Goal: Information Seeking & Learning: Learn about a topic

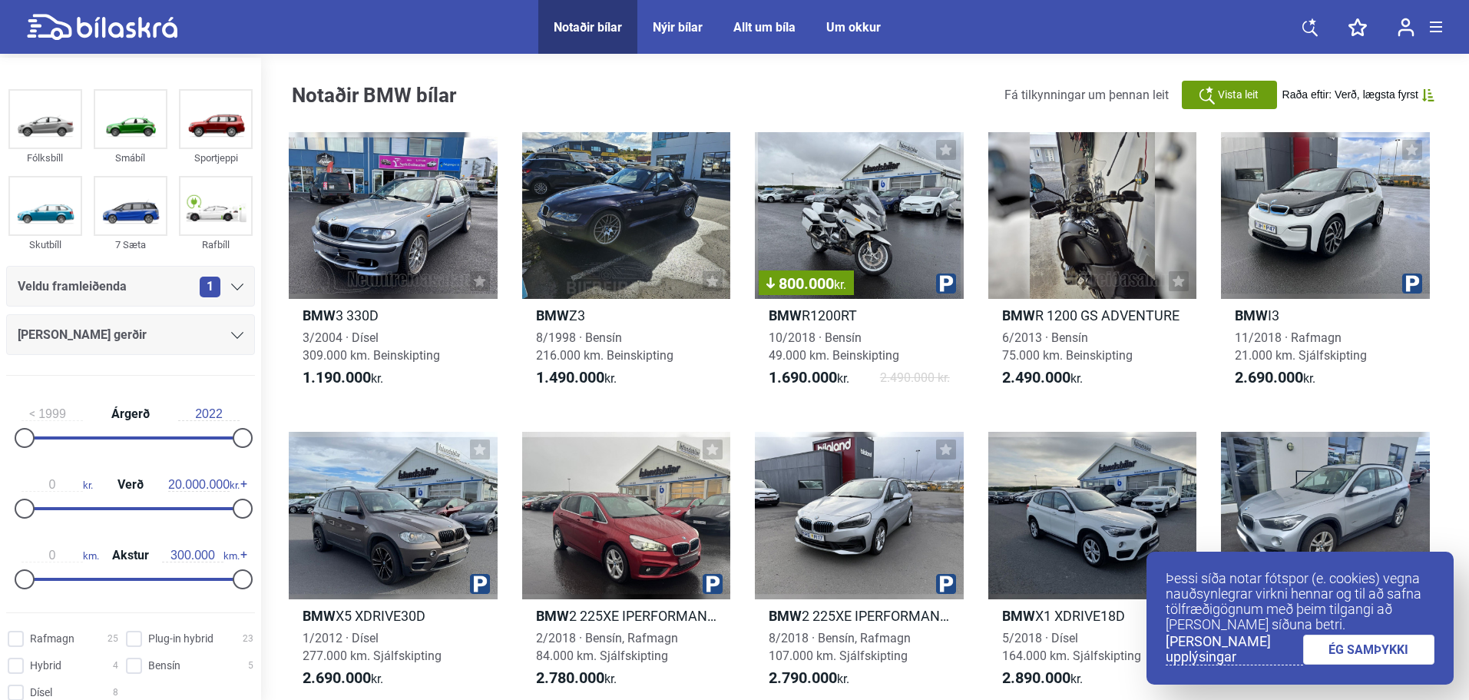
scroll to position [154, 0]
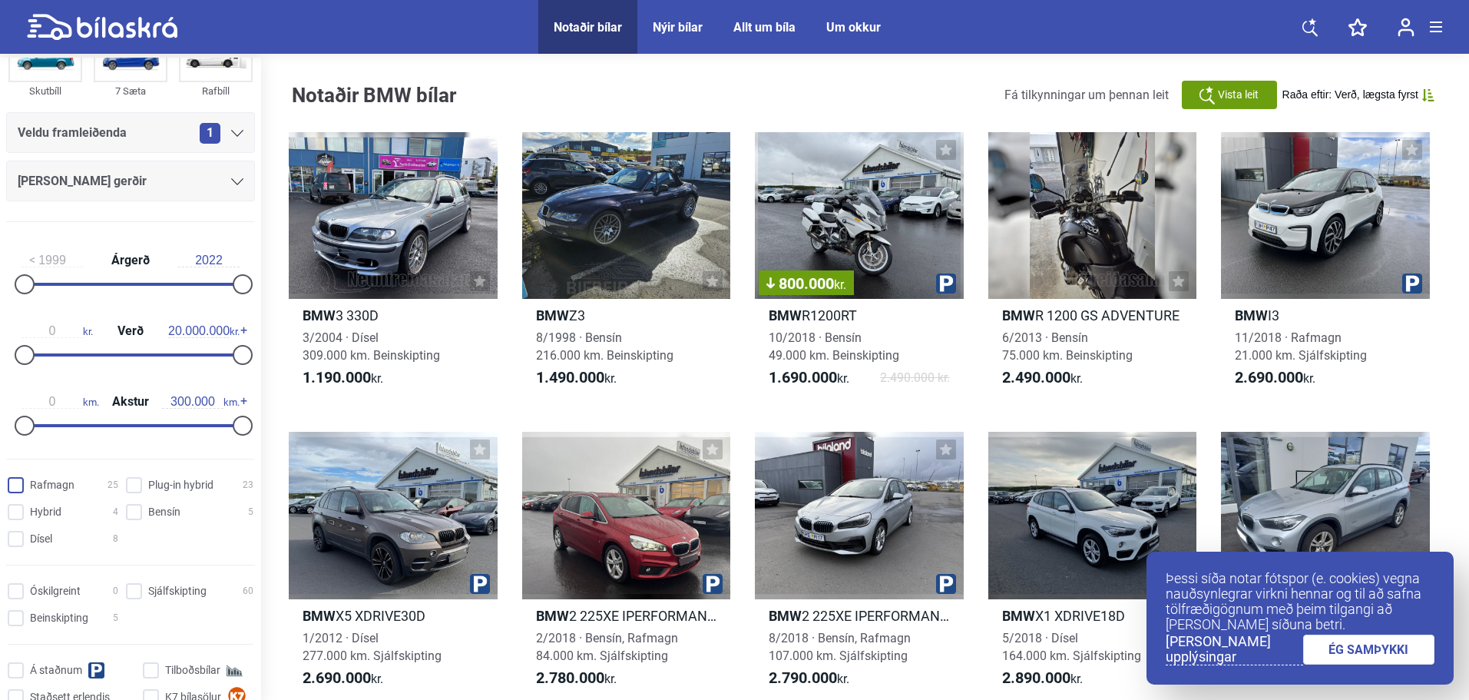
click at [12, 485] on input "Rafmagn 25" at bounding box center [65, 486] width 111 height 16
checkbox input "true"
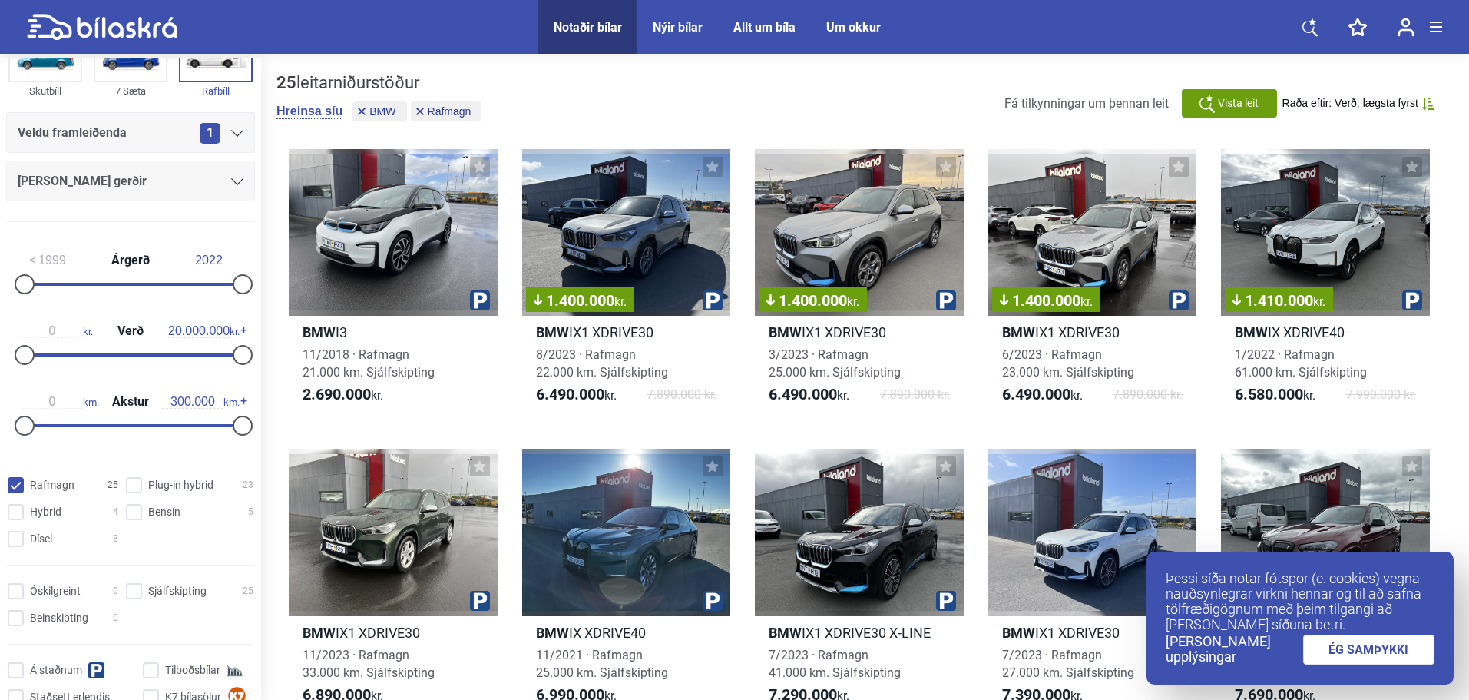
scroll to position [77, 0]
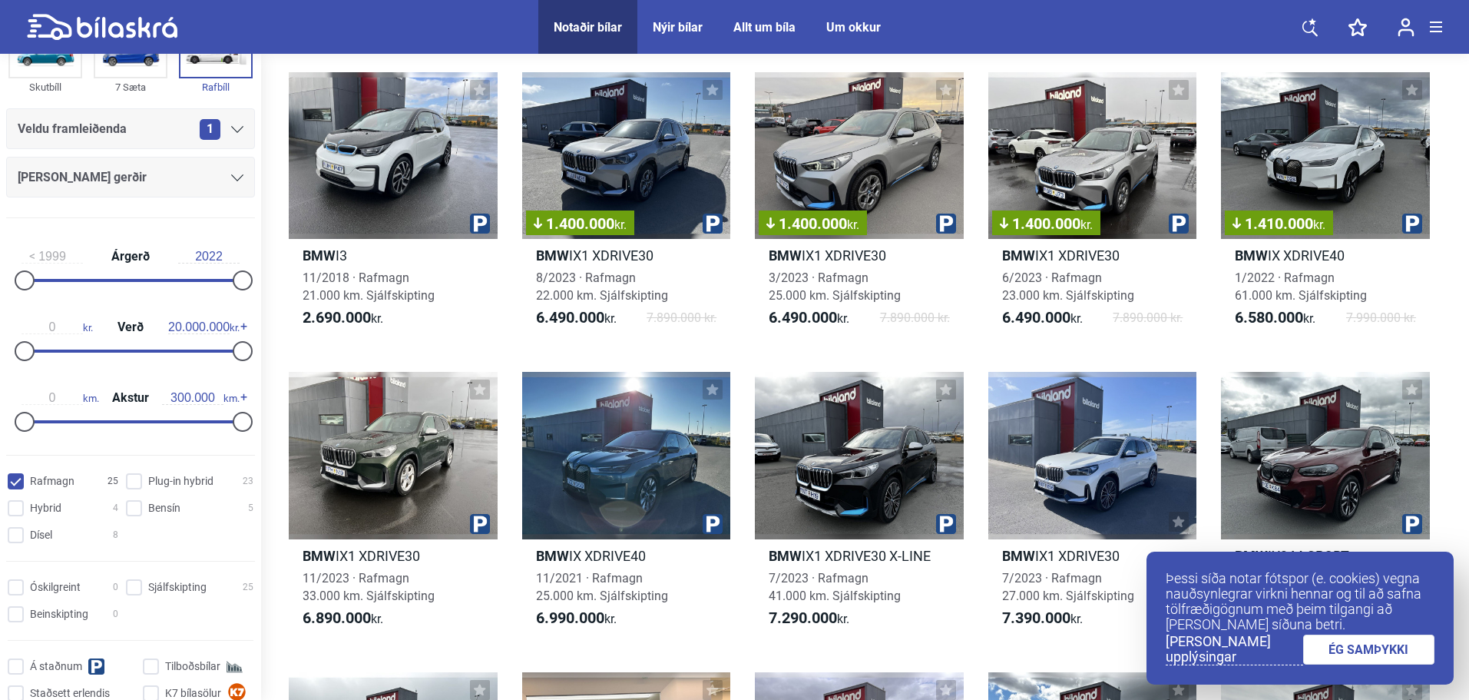
click at [1382, 643] on link "ÉG SAMÞYKKI" at bounding box center [1369, 649] width 132 height 30
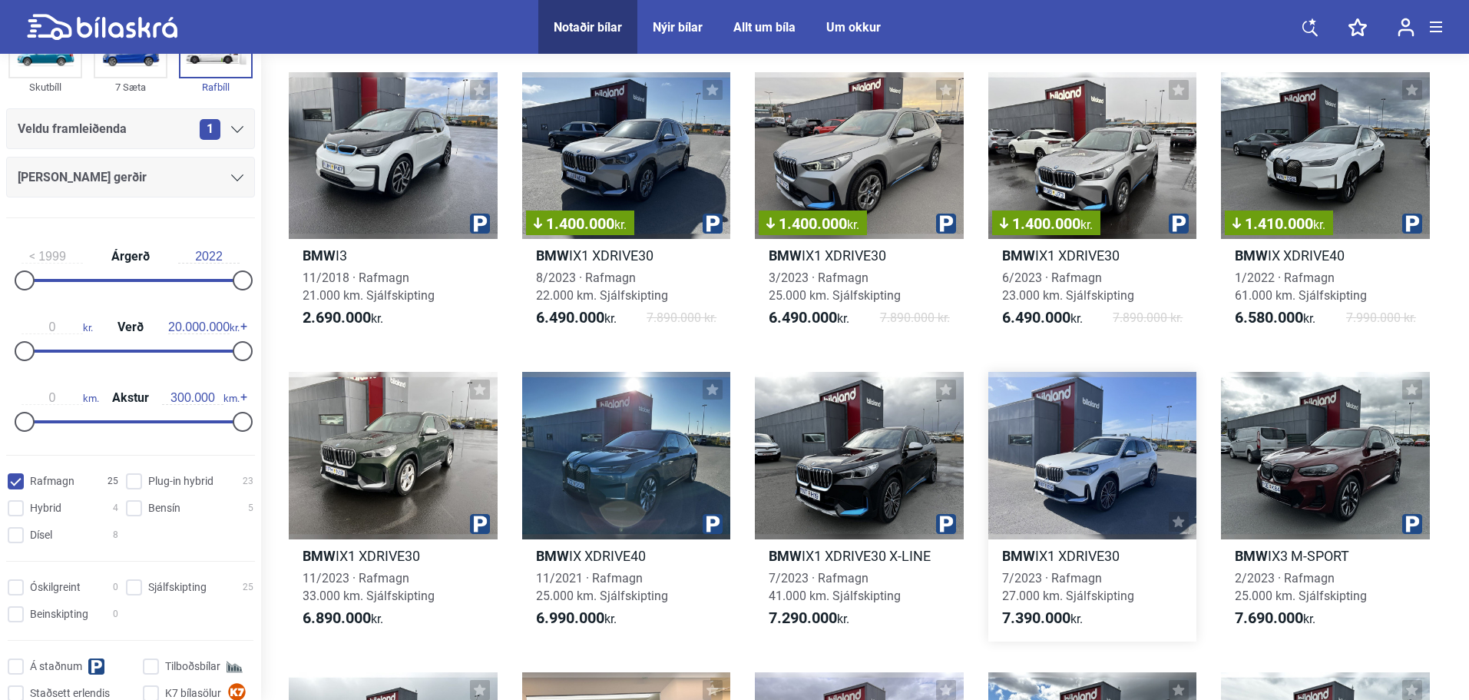
click at [1046, 618] on b "7.390.000" at bounding box center [1036, 617] width 68 height 18
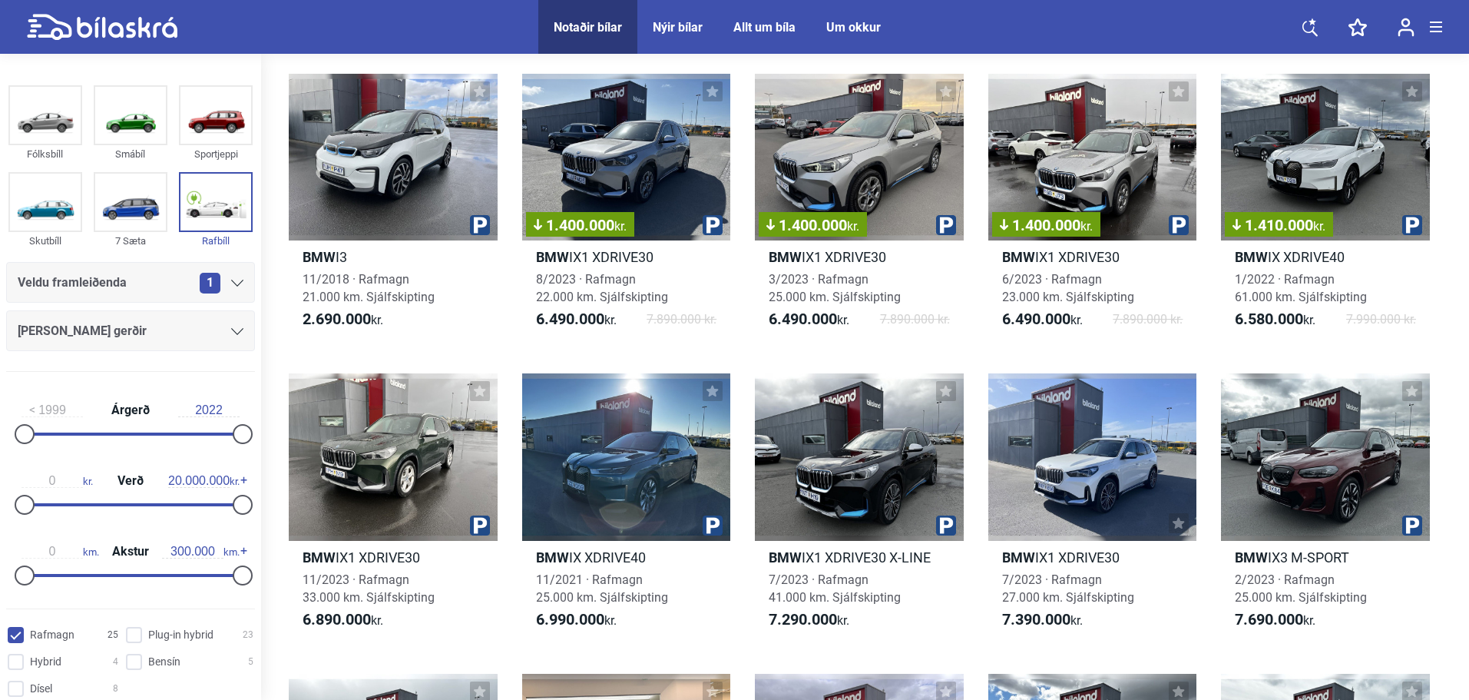
scroll to position [77, 0]
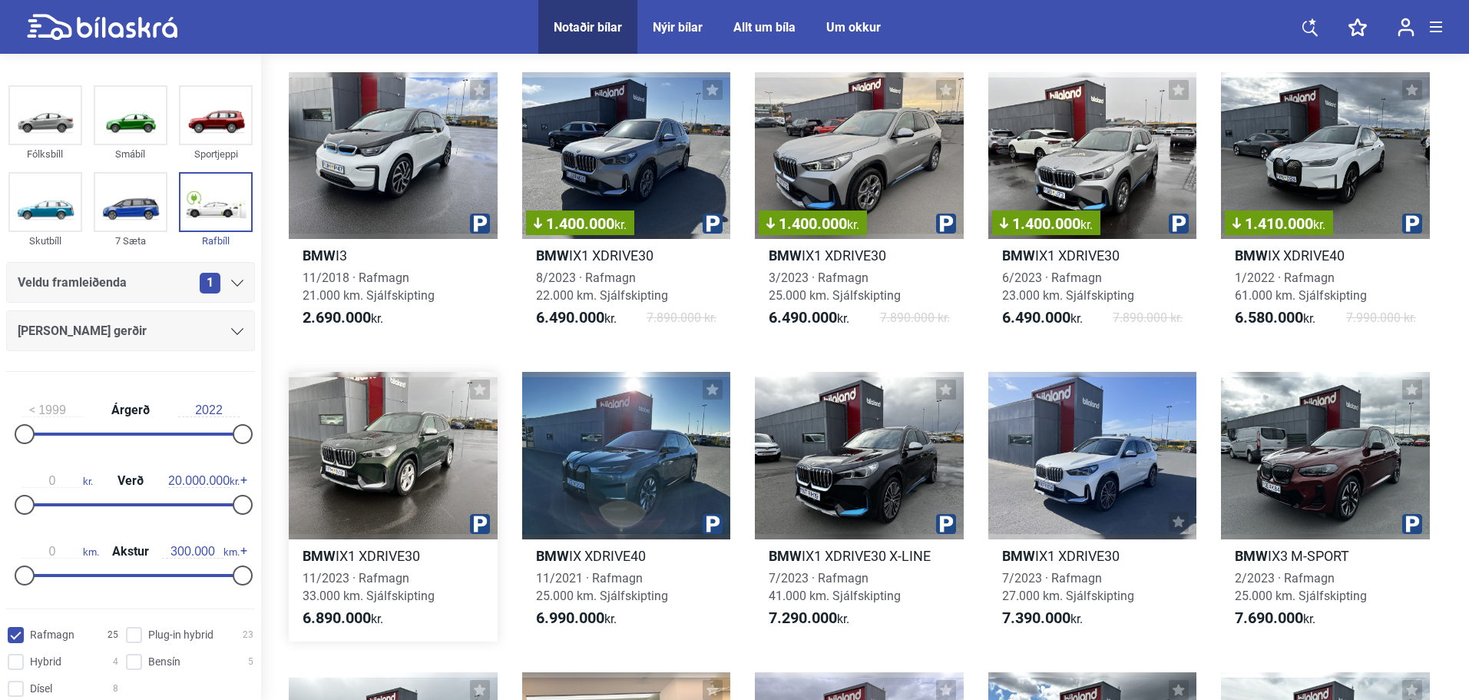
click at [352, 600] on span "11/2023 · Rafmagn 33.000 km. Sjálfskipting" at bounding box center [369, 587] width 132 height 32
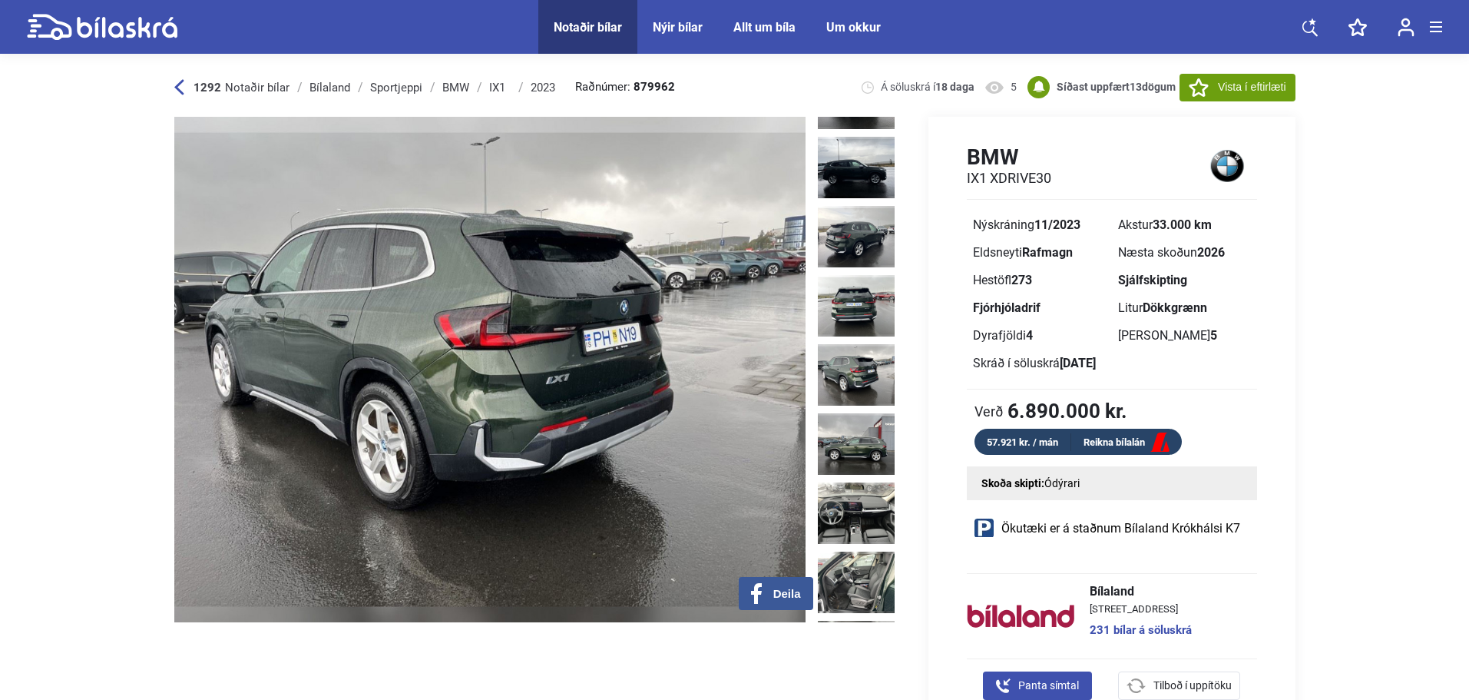
scroll to position [190, 0]
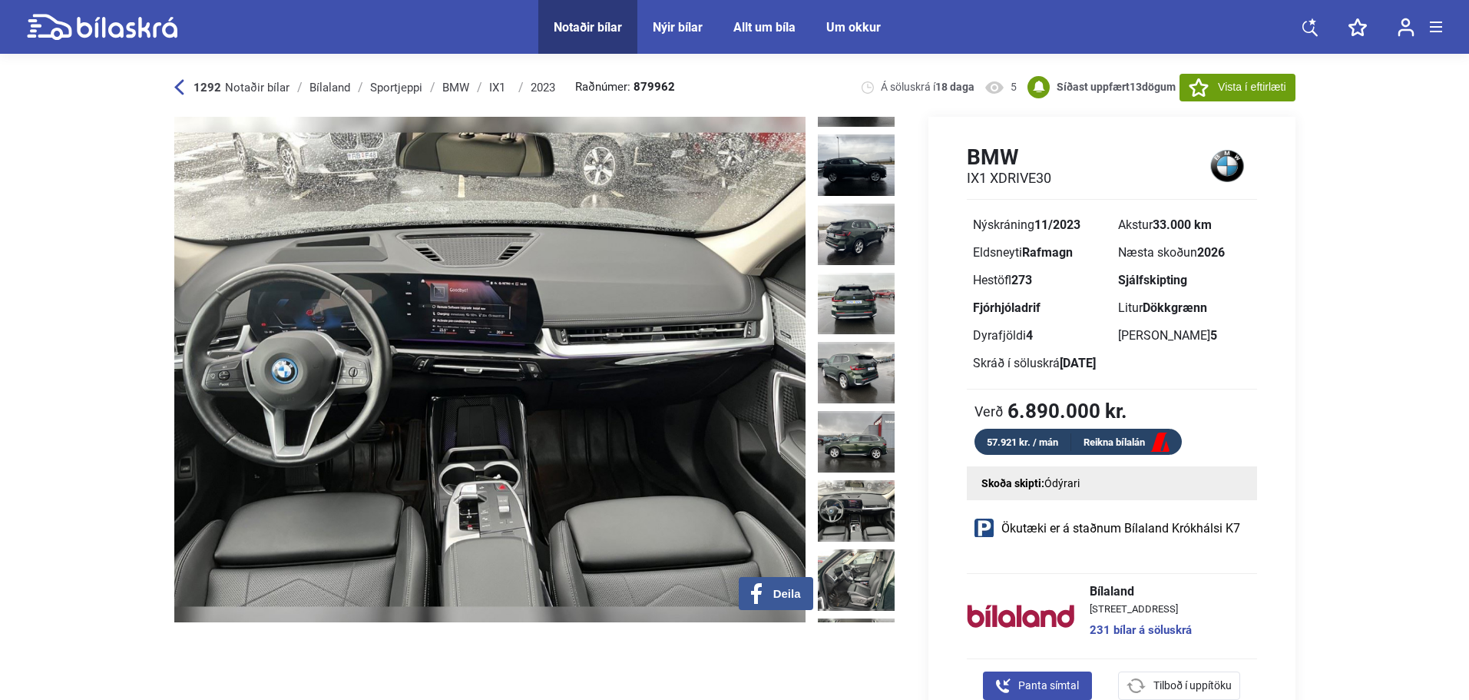
click at [867, 480] on img at bounding box center [856, 510] width 77 height 61
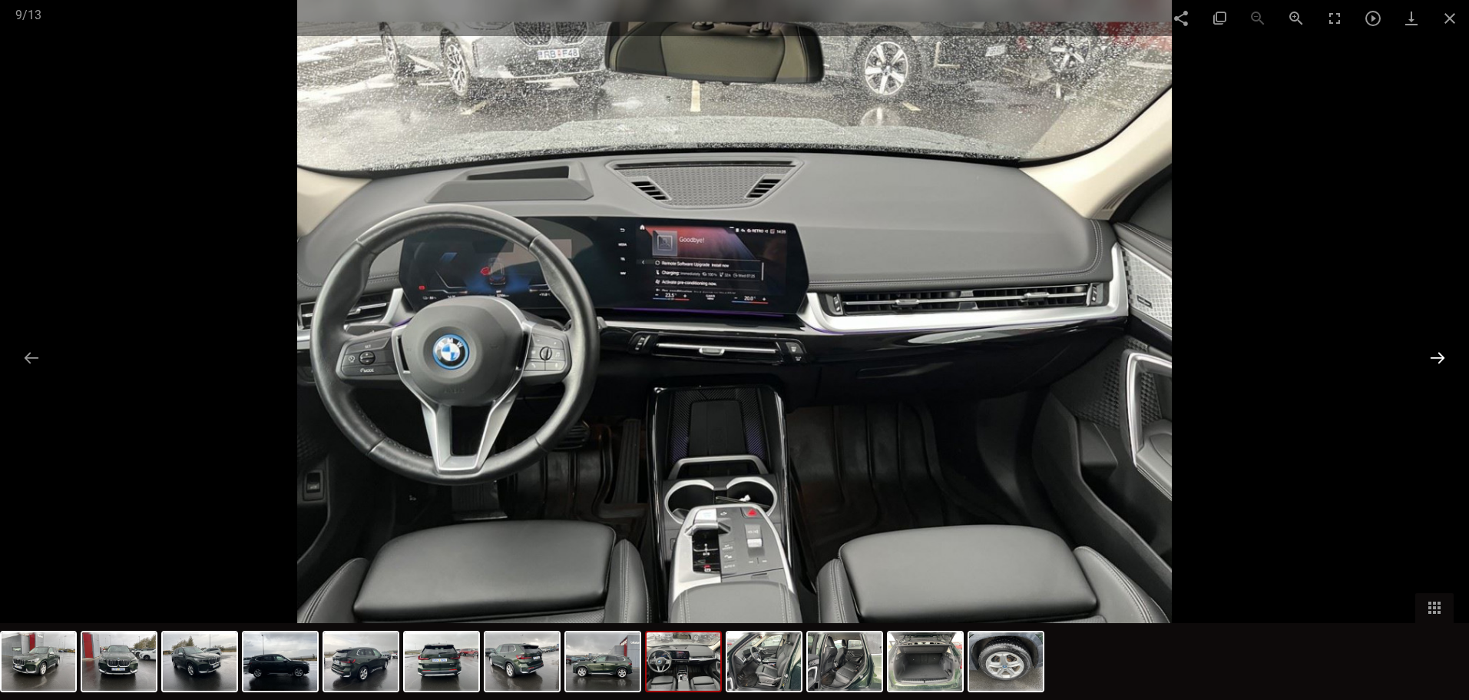
click at [1447, 354] on button at bounding box center [1437, 357] width 32 height 30
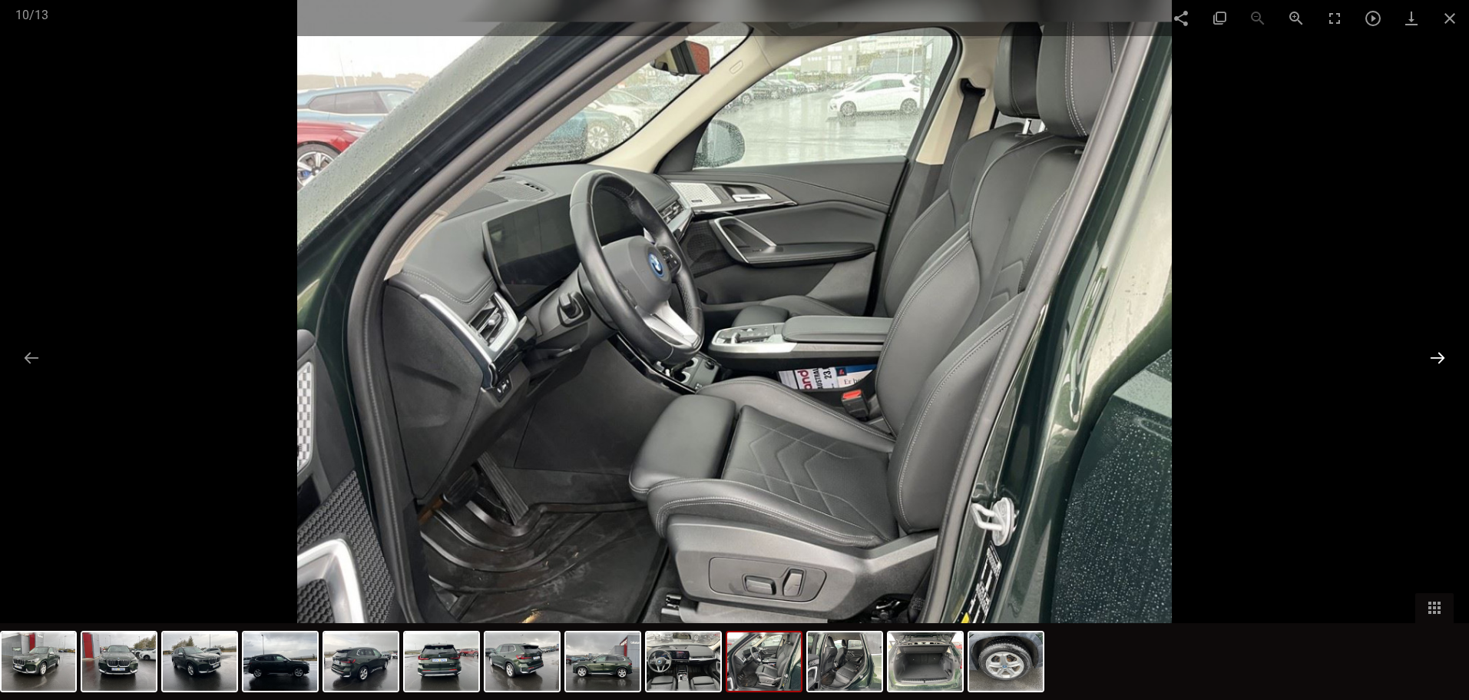
click at [1447, 355] on button at bounding box center [1437, 357] width 32 height 30
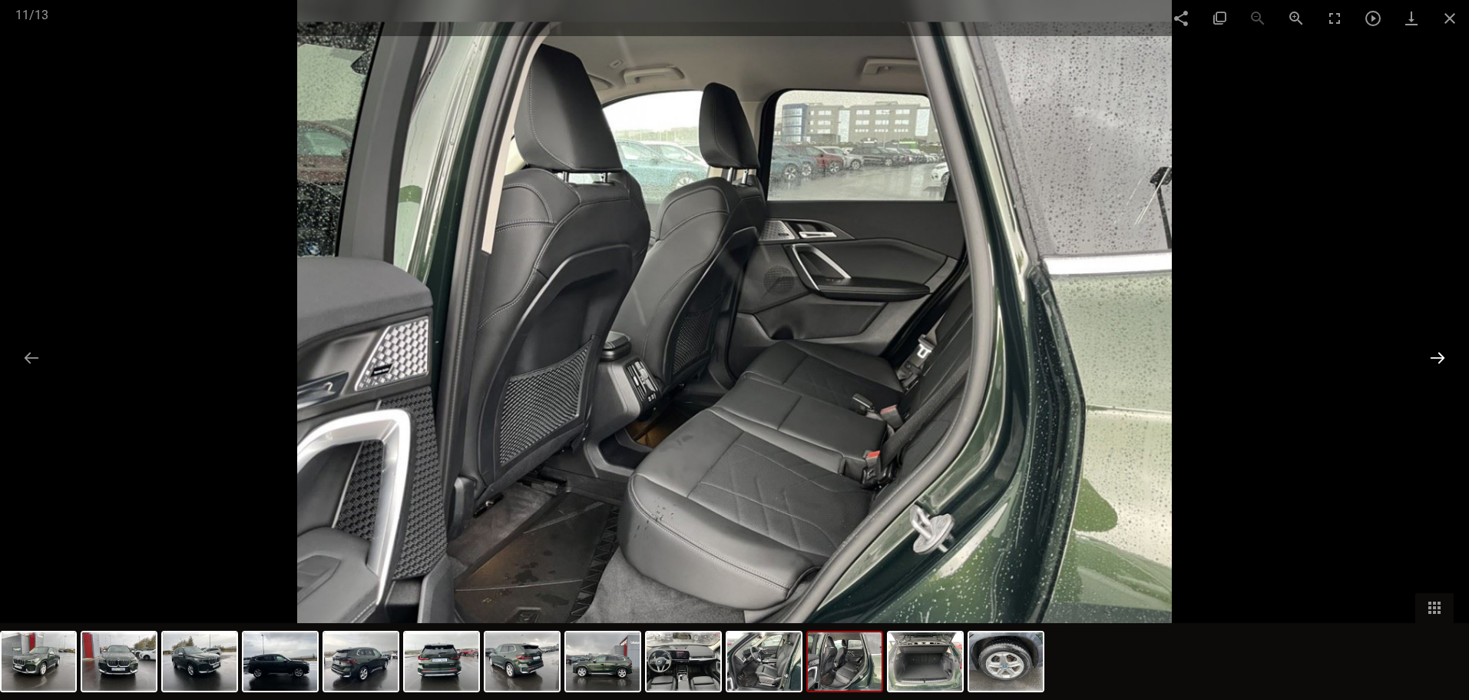
click at [1447, 355] on button at bounding box center [1437, 357] width 32 height 30
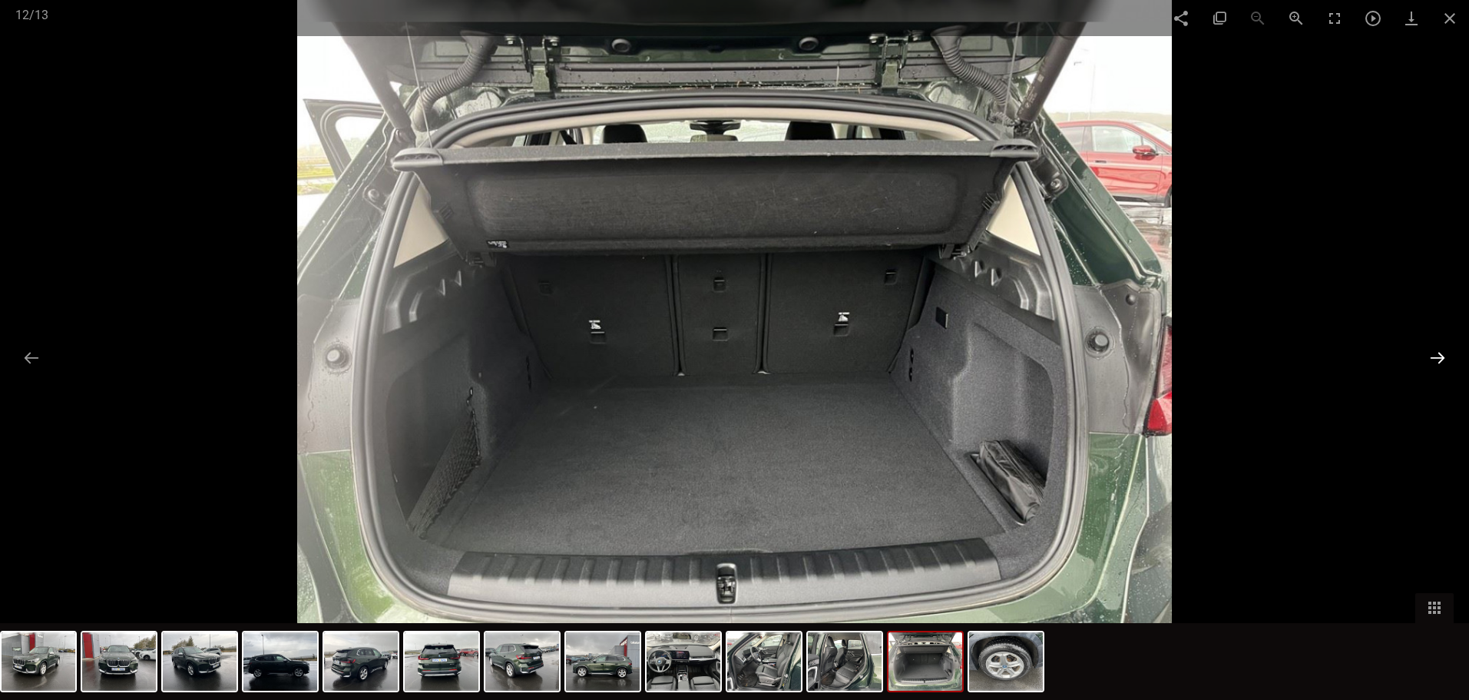
click at [1434, 359] on button at bounding box center [1437, 357] width 32 height 30
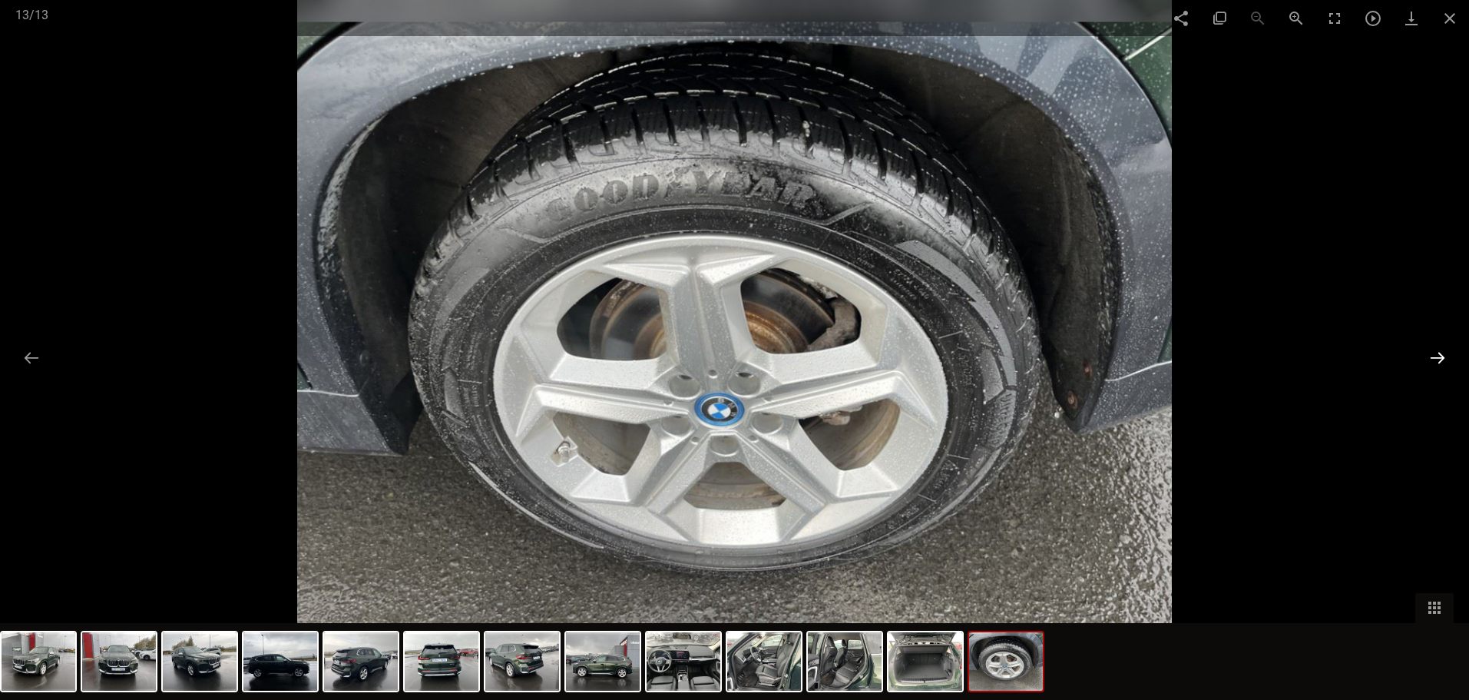
click at [1434, 354] on button at bounding box center [1437, 357] width 32 height 30
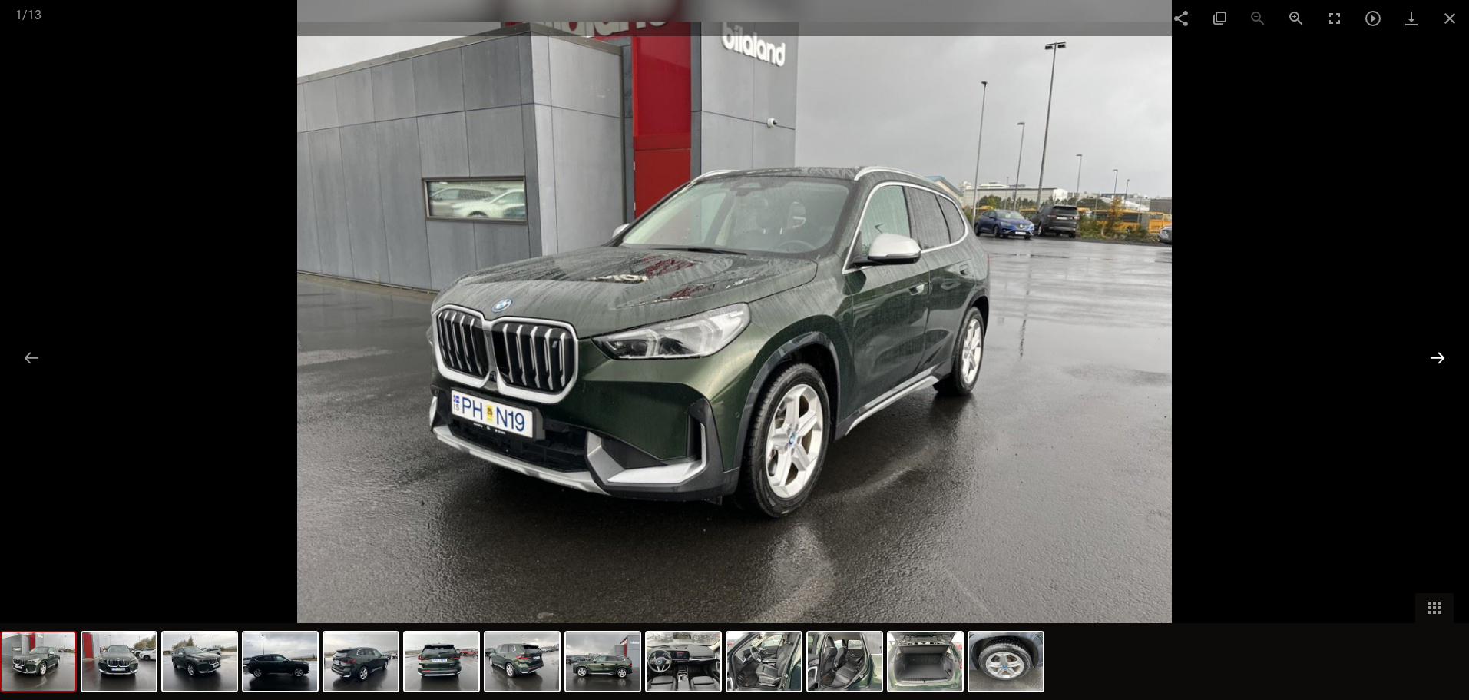
click at [1435, 354] on button at bounding box center [1437, 357] width 32 height 30
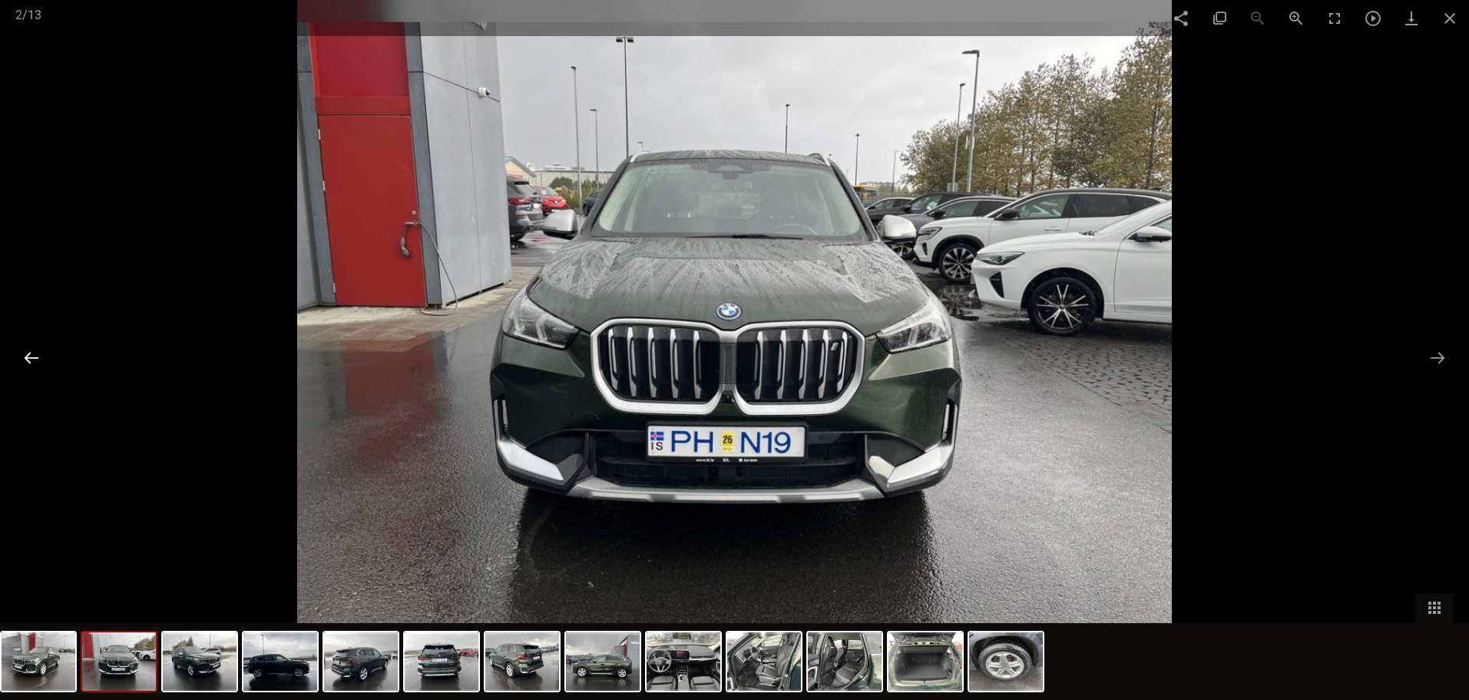
click at [22, 359] on button at bounding box center [31, 357] width 32 height 30
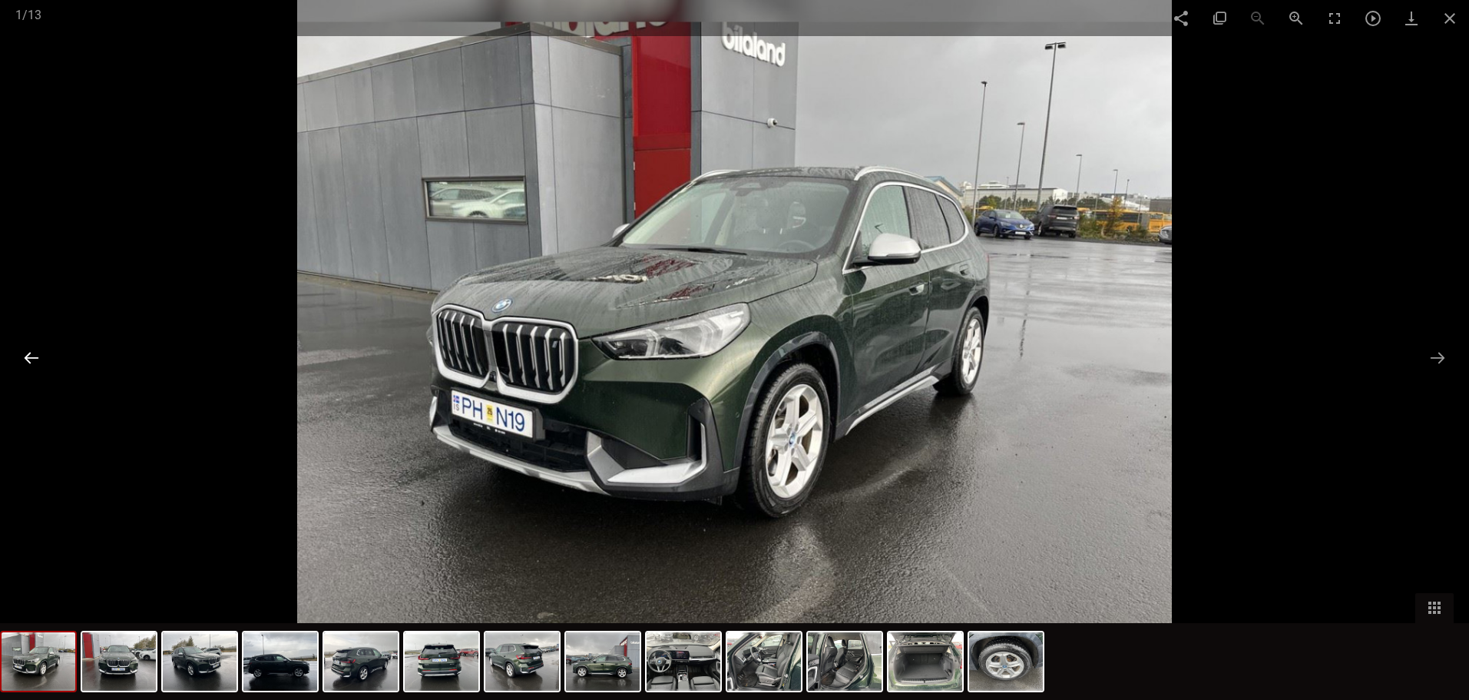
click at [22, 359] on button at bounding box center [31, 357] width 32 height 30
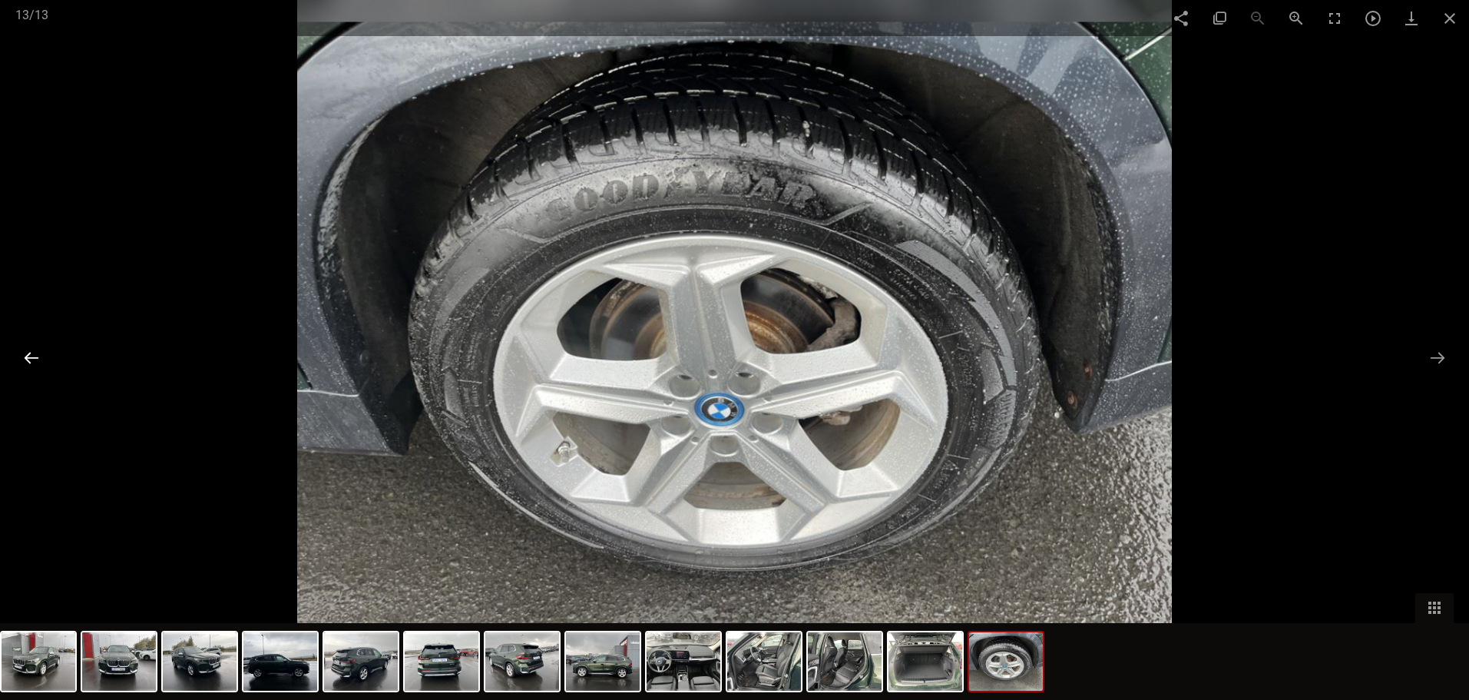
click at [22, 359] on button at bounding box center [31, 357] width 32 height 30
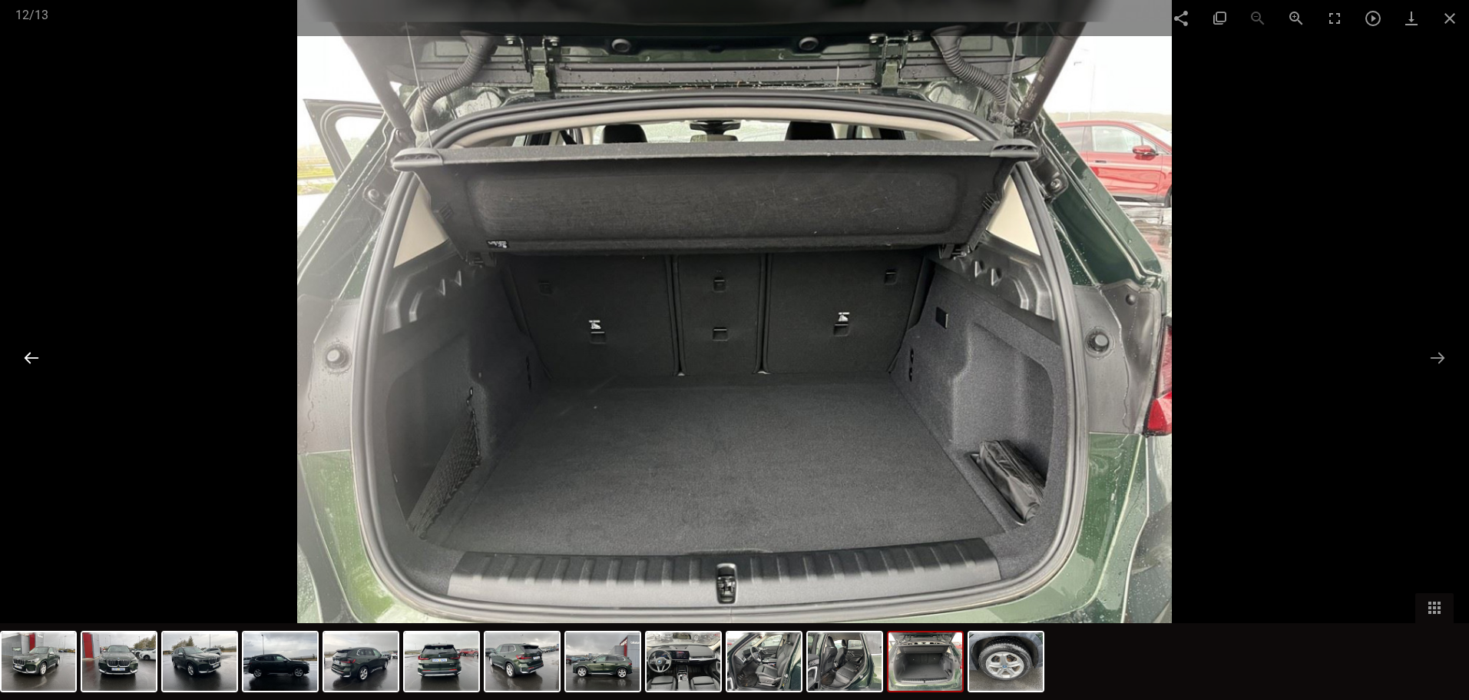
click at [22, 359] on button at bounding box center [31, 357] width 32 height 30
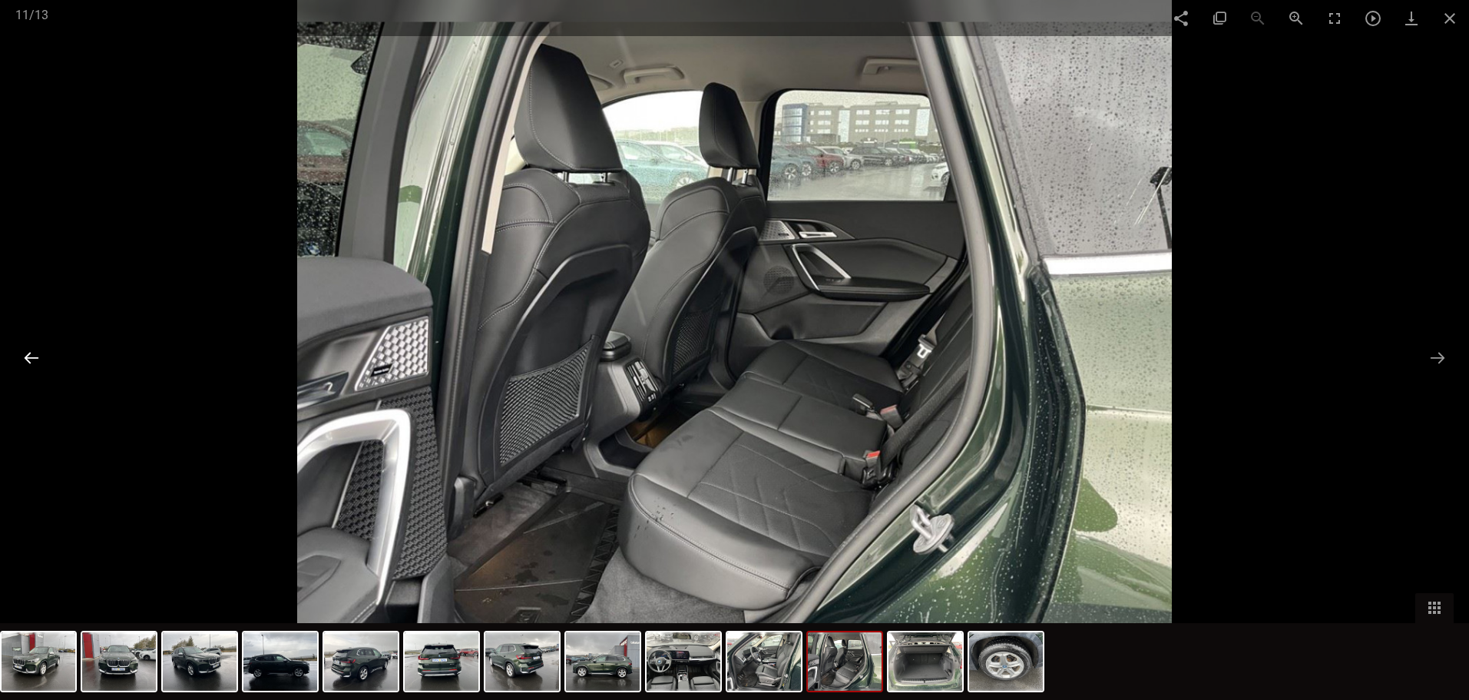
click at [28, 363] on button at bounding box center [31, 357] width 32 height 30
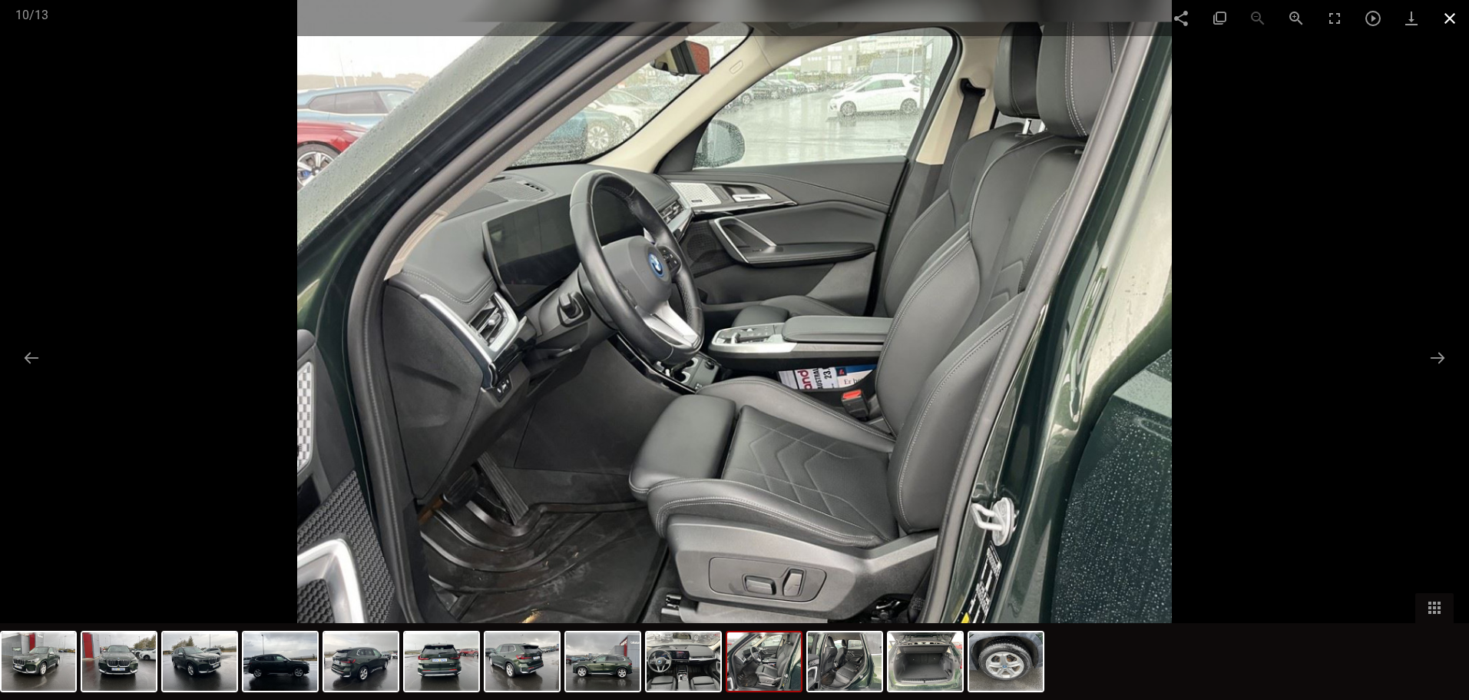
click at [1448, 20] on span at bounding box center [1450, 18] width 38 height 36
